Goal: Navigation & Orientation: Find specific page/section

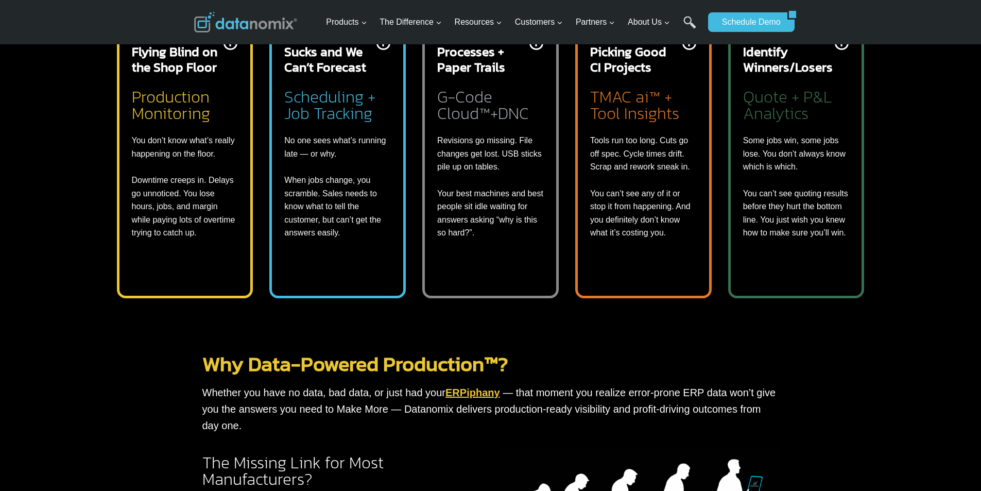
click at [476, 387] on link "ERPiphany" at bounding box center [473, 392] width 55 height 11
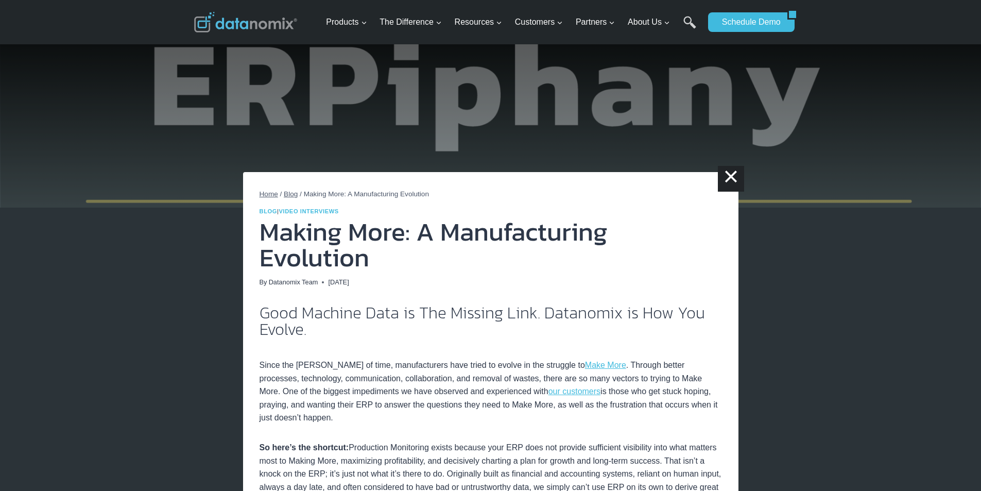
scroll to position [86, 0]
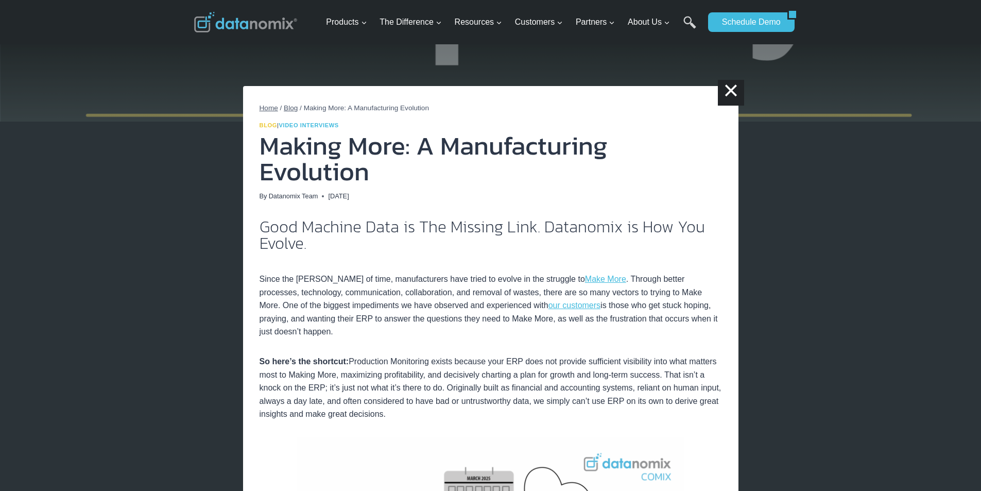
click at [263, 127] on link "Blog" at bounding box center [269, 125] width 18 height 6
